Goal: Task Accomplishment & Management: Manage account settings

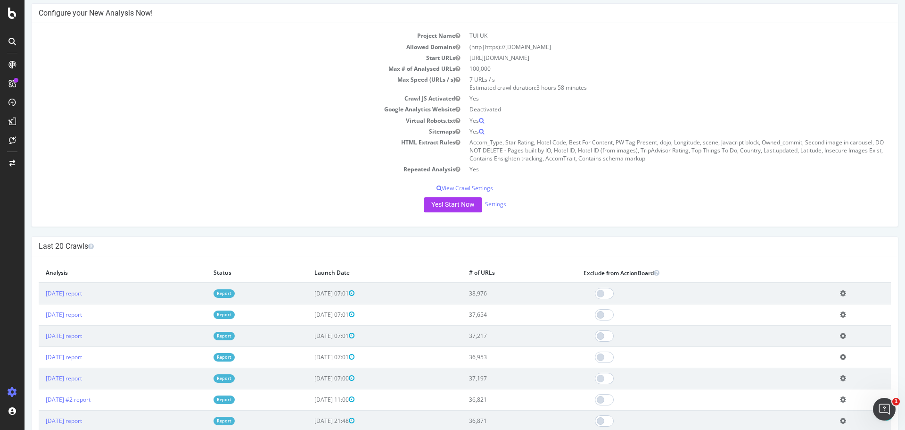
scroll to position [94, 0]
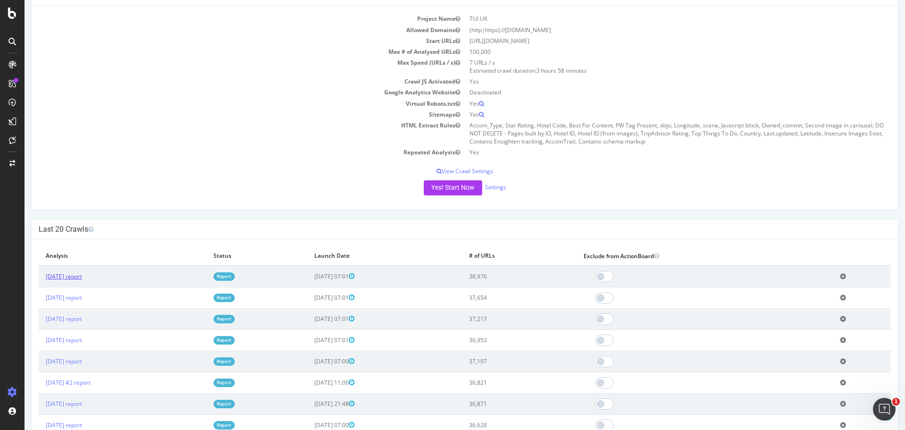
click at [82, 276] on link "[DATE] report" at bounding box center [64, 276] width 36 height 8
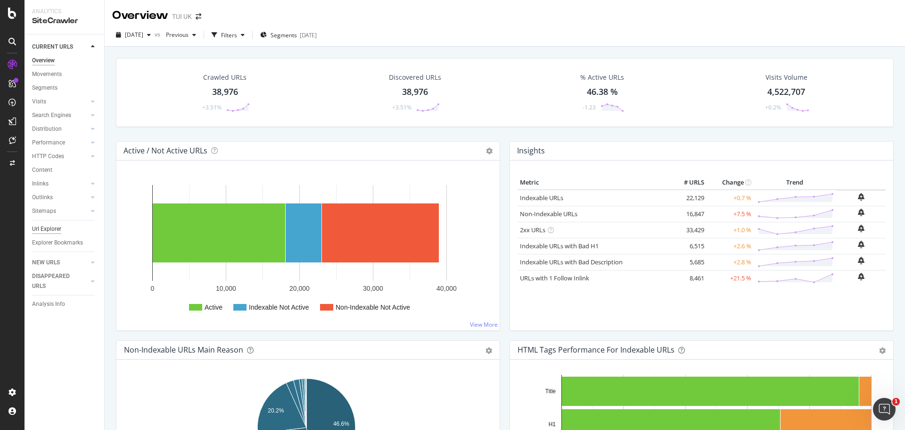
click at [47, 229] on div "Url Explorer" at bounding box center [46, 229] width 29 height 10
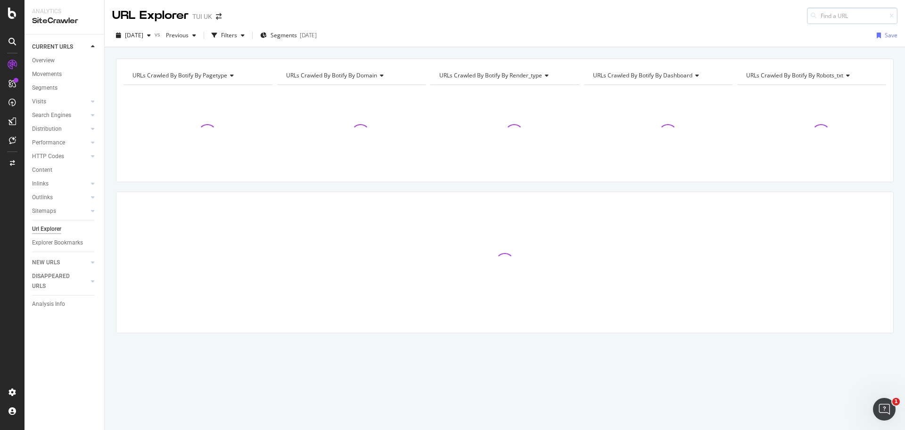
click at [858, 17] on input at bounding box center [852, 16] width 91 height 17
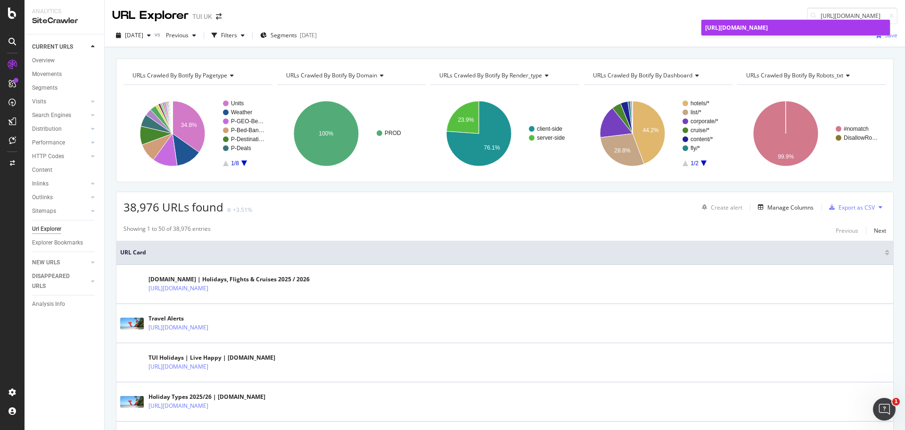
type input "[URL][DOMAIN_NAME]"
click at [768, 32] on span "[URL][DOMAIN_NAME]" at bounding box center [736, 28] width 63 height 8
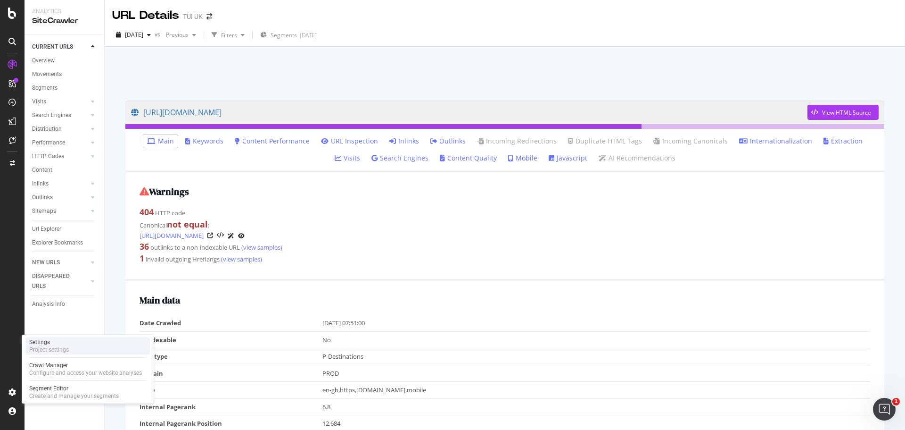
click at [39, 346] on div "Project settings" at bounding box center [49, 350] width 40 height 8
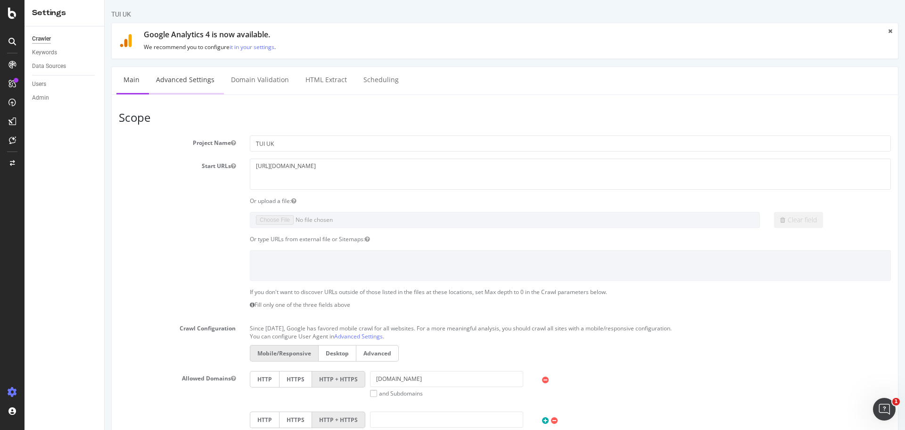
click at [210, 77] on link "Advanced Settings" at bounding box center [185, 80] width 73 height 26
click at [136, 212] on label at bounding box center [177, 213] width 131 height 3
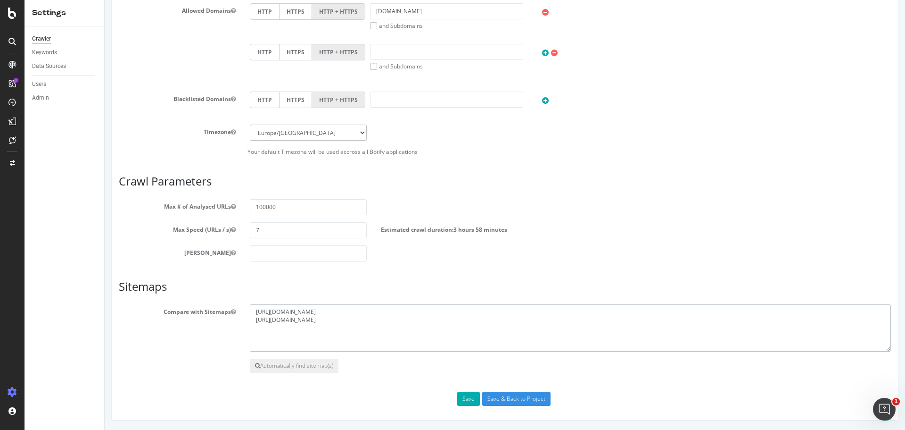
click at [397, 313] on textarea "[URL][DOMAIN_NAME] [URL][DOMAIN_NAME]" at bounding box center [570, 327] width 641 height 47
click at [356, 315] on textarea "[URL][DOMAIN_NAME] [URL][DOMAIN_NAME]" at bounding box center [570, 327] width 641 height 47
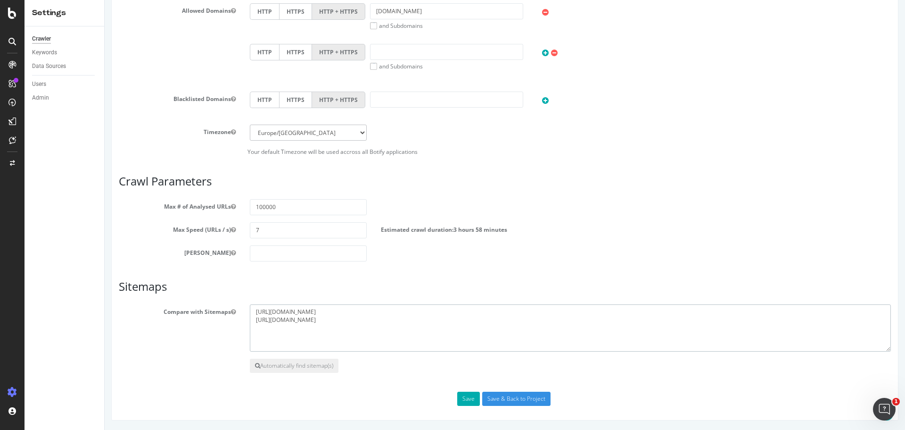
click at [353, 320] on textarea "[URL][DOMAIN_NAME] [URL][DOMAIN_NAME]" at bounding box center [570, 327] width 641 height 47
